Goal: Information Seeking & Learning: Learn about a topic

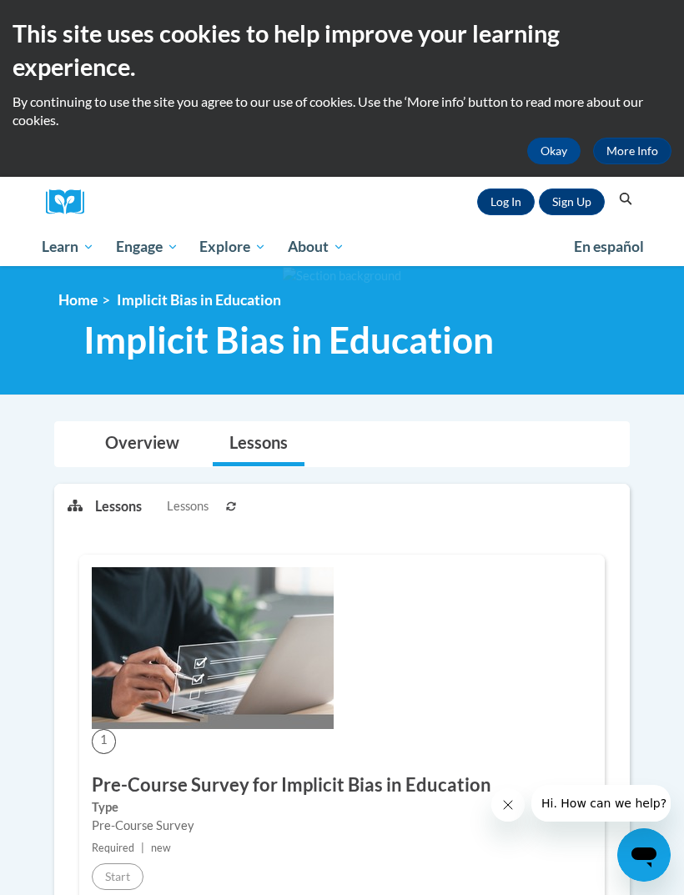
click at [509, 194] on link "Log In" at bounding box center [506, 201] width 58 height 27
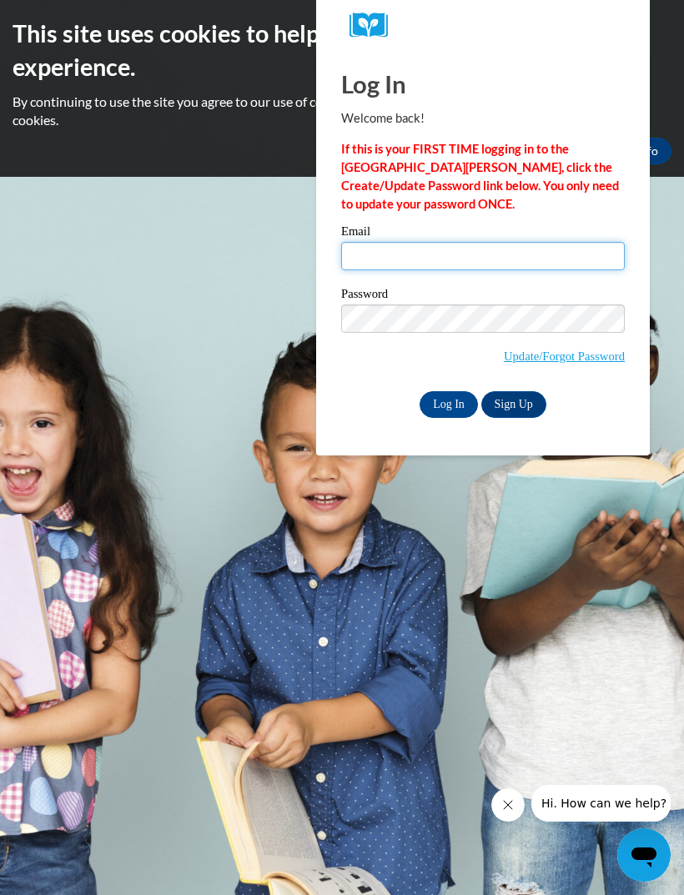
type input "gabbysauceda1519@icloud.com"
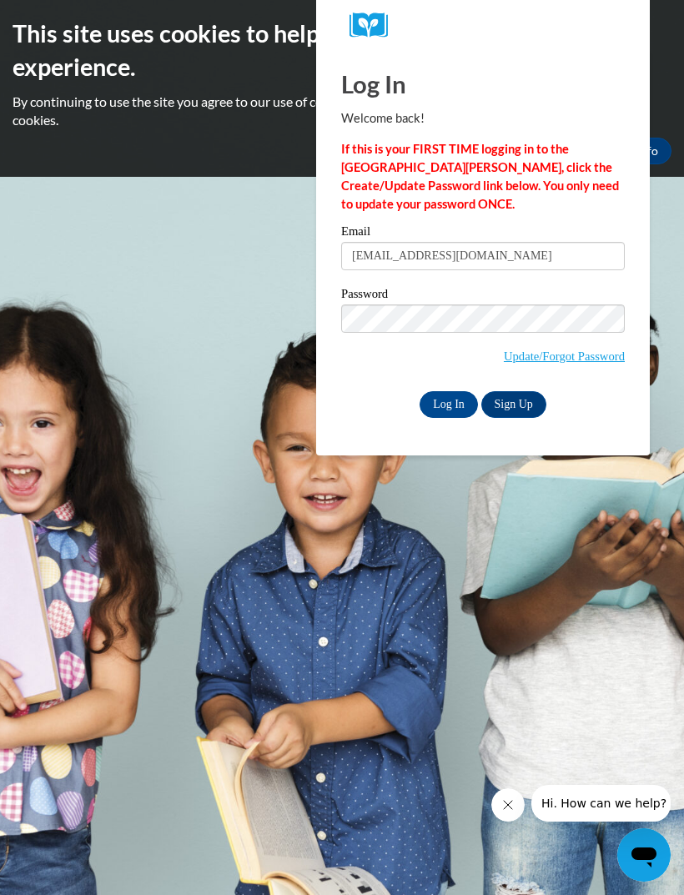
click at [449, 403] on input "Log In" at bounding box center [448, 404] width 58 height 27
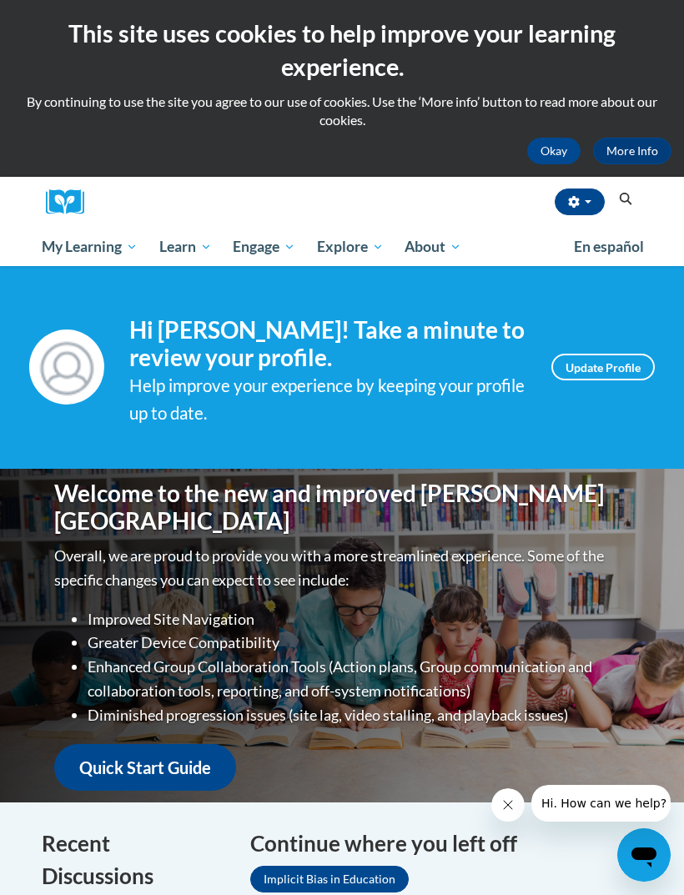
click at [0, 0] on span "My Course Progress" at bounding box center [0, 0] width 0 height 0
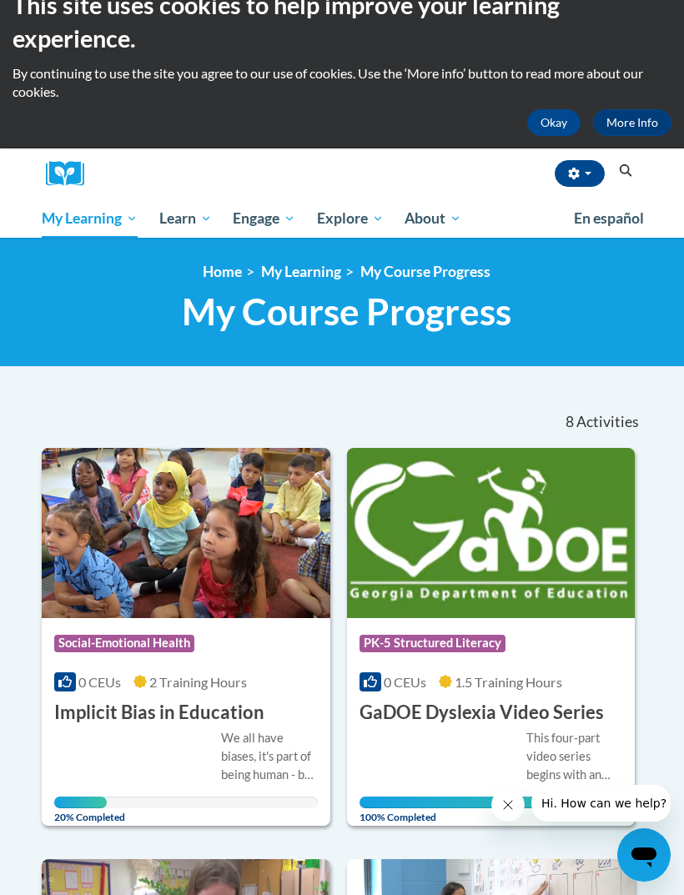
scroll to position [29, 0]
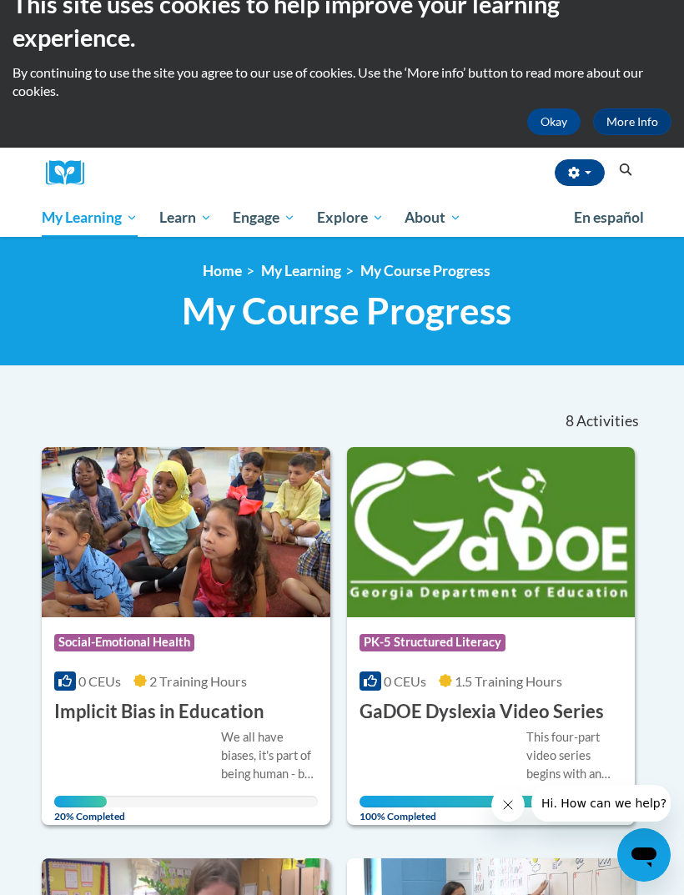
click at [232, 768] on div "We all have biases, it's part of being human - but did you know that some of ou…" at bounding box center [269, 755] width 97 height 55
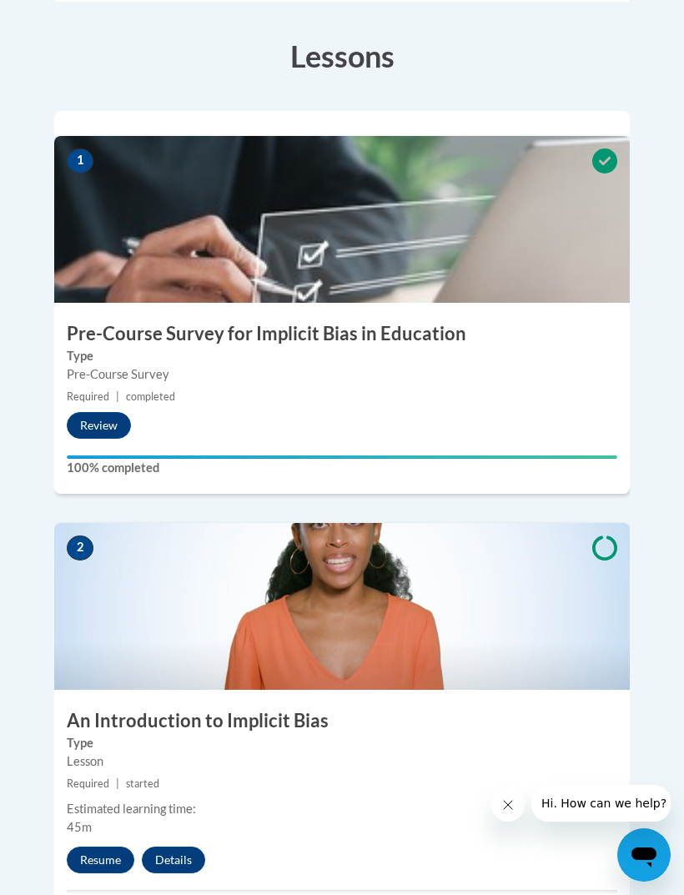
scroll to position [630, 0]
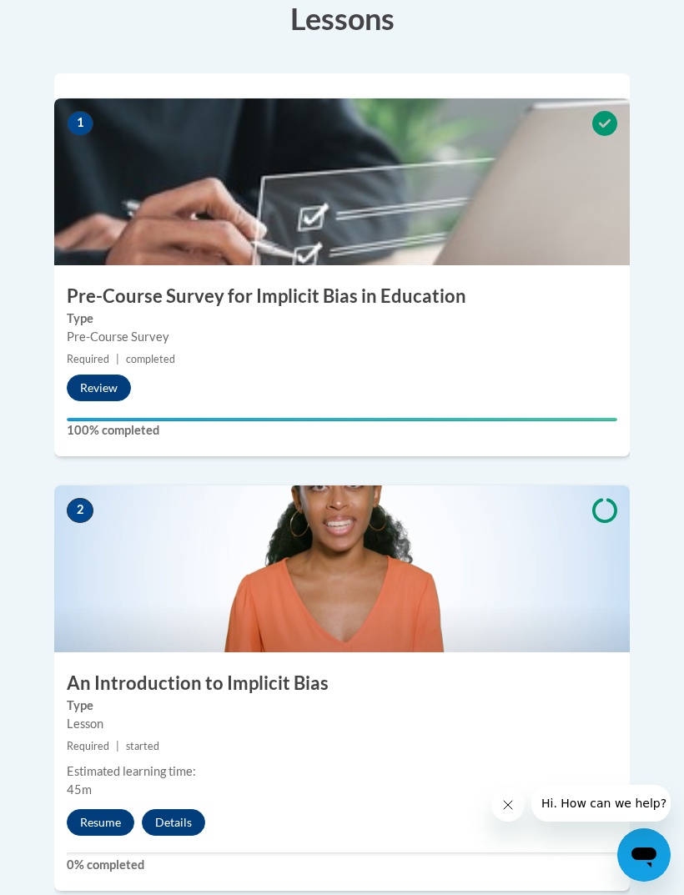
click at [112, 809] on button "Resume" at bounding box center [101, 822] width 68 height 27
